Goal: Transaction & Acquisition: Obtain resource

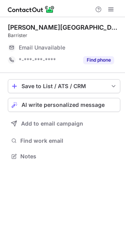
scroll to position [4, 4]
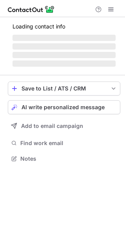
scroll to position [4, 4]
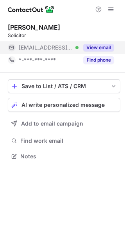
click at [104, 48] on button "View email" at bounding box center [98, 48] width 31 height 8
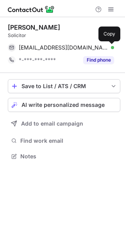
click at [108, 47] on span at bounding box center [110, 47] width 6 height 6
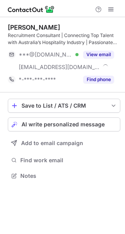
scroll to position [170, 125]
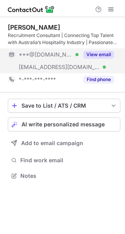
click at [97, 54] on button "View email" at bounding box center [98, 55] width 31 height 8
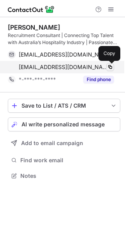
click at [109, 67] on span at bounding box center [110, 67] width 6 height 6
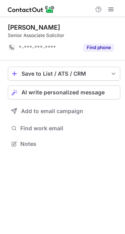
scroll to position [138, 125]
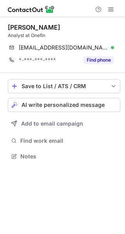
scroll to position [150, 125]
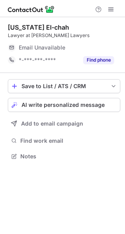
scroll to position [150, 125]
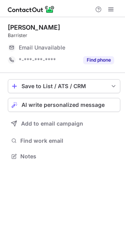
scroll to position [4, 4]
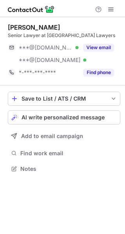
scroll to position [163, 125]
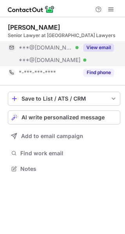
click at [99, 49] on button "View email" at bounding box center [98, 48] width 31 height 8
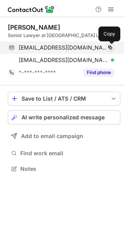
click at [110, 47] on span at bounding box center [110, 47] width 6 height 6
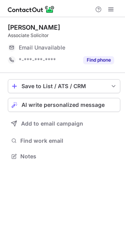
scroll to position [4, 4]
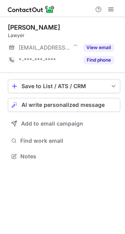
scroll to position [4, 4]
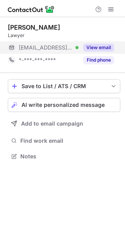
click at [99, 45] on button "View email" at bounding box center [98, 48] width 31 height 8
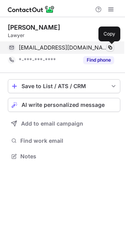
click at [109, 49] on span at bounding box center [110, 47] width 6 height 6
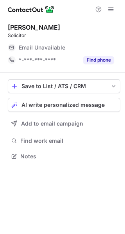
scroll to position [4, 4]
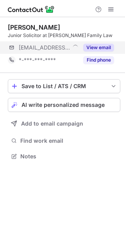
scroll to position [4, 4]
click at [98, 49] on button "View email" at bounding box center [98, 48] width 31 height 8
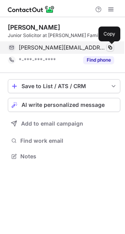
click at [109, 49] on span at bounding box center [110, 47] width 6 height 6
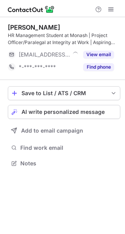
scroll to position [157, 125]
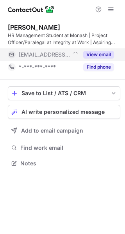
click at [97, 55] on button "View email" at bounding box center [98, 55] width 31 height 8
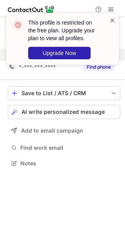
click at [111, 20] on span at bounding box center [112, 20] width 6 height 8
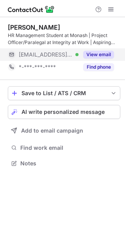
click at [110, 8] on span at bounding box center [111, 9] width 6 height 6
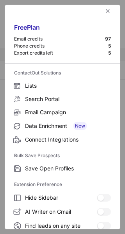
scroll to position [90, 0]
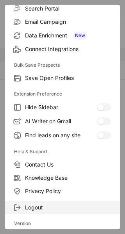
click at [45, 208] on span "Logout" at bounding box center [68, 207] width 86 height 7
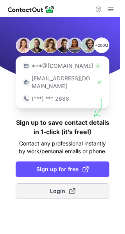
click at [64, 187] on span "Login" at bounding box center [62, 191] width 25 height 8
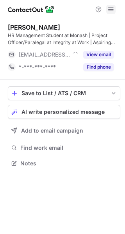
scroll to position [157, 125]
click at [110, 9] on span at bounding box center [111, 9] width 6 height 6
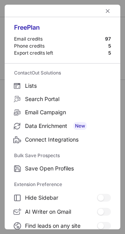
scroll to position [90, 0]
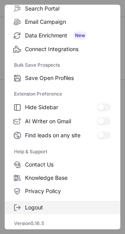
click at [31, 209] on span "Logout" at bounding box center [68, 207] width 86 height 7
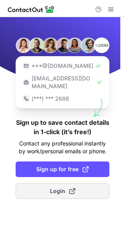
click at [49, 183] on button "Login" at bounding box center [63, 191] width 94 height 16
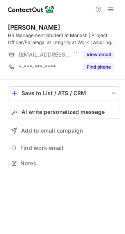
scroll to position [157, 125]
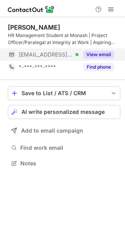
click at [93, 56] on button "View email" at bounding box center [98, 55] width 31 height 8
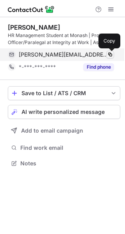
click at [110, 56] on span at bounding box center [110, 54] width 6 height 6
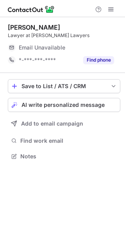
scroll to position [4, 4]
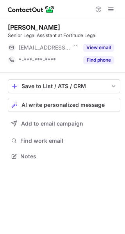
scroll to position [4, 4]
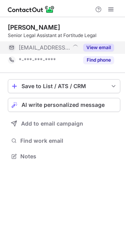
click at [91, 49] on button "View email" at bounding box center [98, 48] width 31 height 8
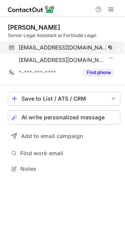
scroll to position [163, 125]
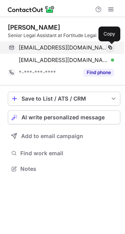
click at [108, 49] on span at bounding box center [110, 47] width 6 height 6
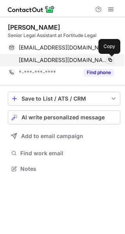
click at [108, 60] on span at bounding box center [110, 60] width 6 height 6
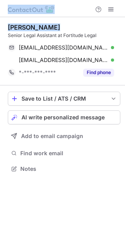
drag, startPoint x: 77, startPoint y: 24, endPoint x: -23, endPoint y: -24, distance: 110.7
click at [0, 0] on html "Claire Little Senior Legal Assistant at Fortitude Legal clittle@shine.com.au Ve…" at bounding box center [62, 117] width 125 height 234
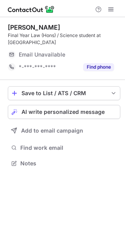
scroll to position [157, 125]
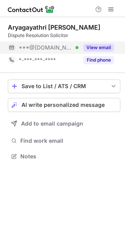
scroll to position [4, 4]
click at [97, 48] on button "View email" at bounding box center [98, 48] width 31 height 8
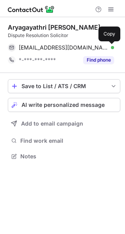
click at [110, 46] on span at bounding box center [110, 47] width 6 height 6
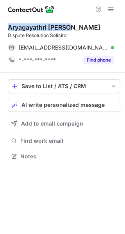
drag, startPoint x: 69, startPoint y: 27, endPoint x: 0, endPoint y: 30, distance: 69.1
click at [0, 30] on div "Aryagayathri Sarath Dispute Resolution Solicitor saratharyagayathri@gmail.com V…" at bounding box center [62, 92] width 125 height 151
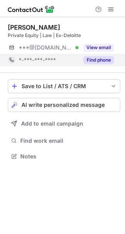
scroll to position [4, 4]
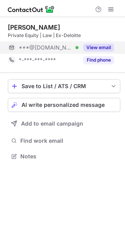
click at [94, 47] on button "View email" at bounding box center [98, 48] width 31 height 8
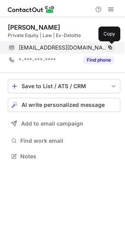
click at [109, 47] on span at bounding box center [110, 47] width 6 height 6
